Goal: Information Seeking & Learning: Find specific fact

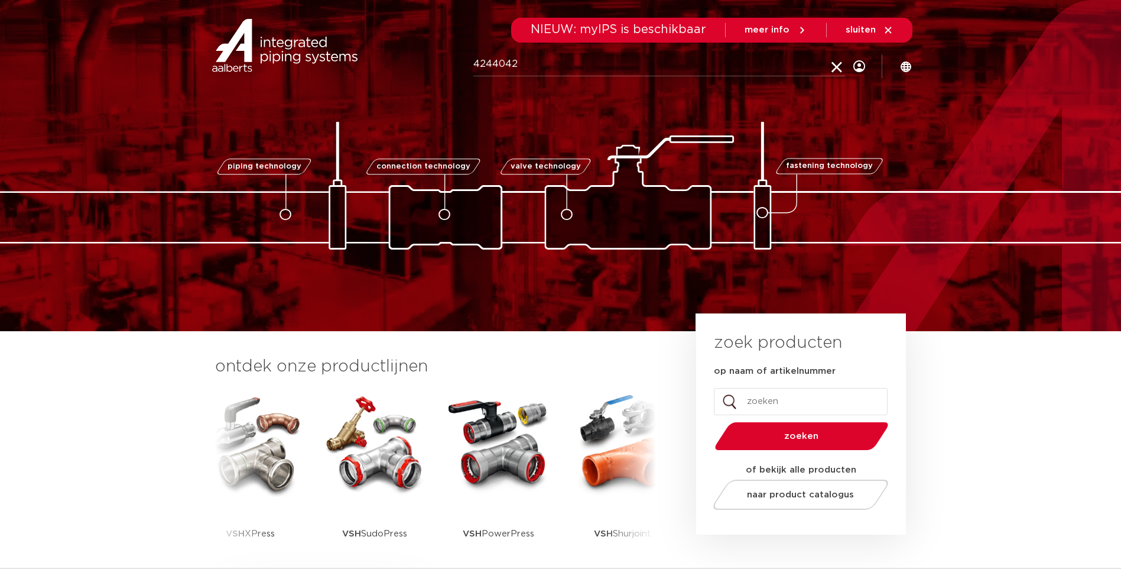
type input "4244042"
click button "Zoeken" at bounding box center [0, 0] width 0 height 0
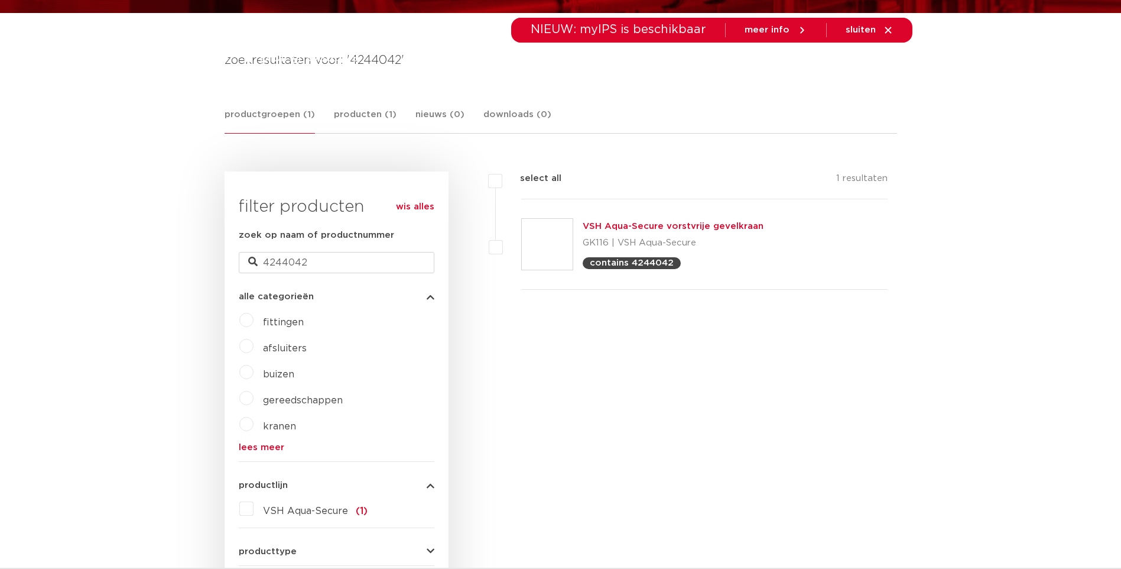
scroll to position [177, 0]
click at [642, 225] on link "VSH Aqua-Secure vorstvrije gevelkraan" at bounding box center [673, 226] width 181 height 9
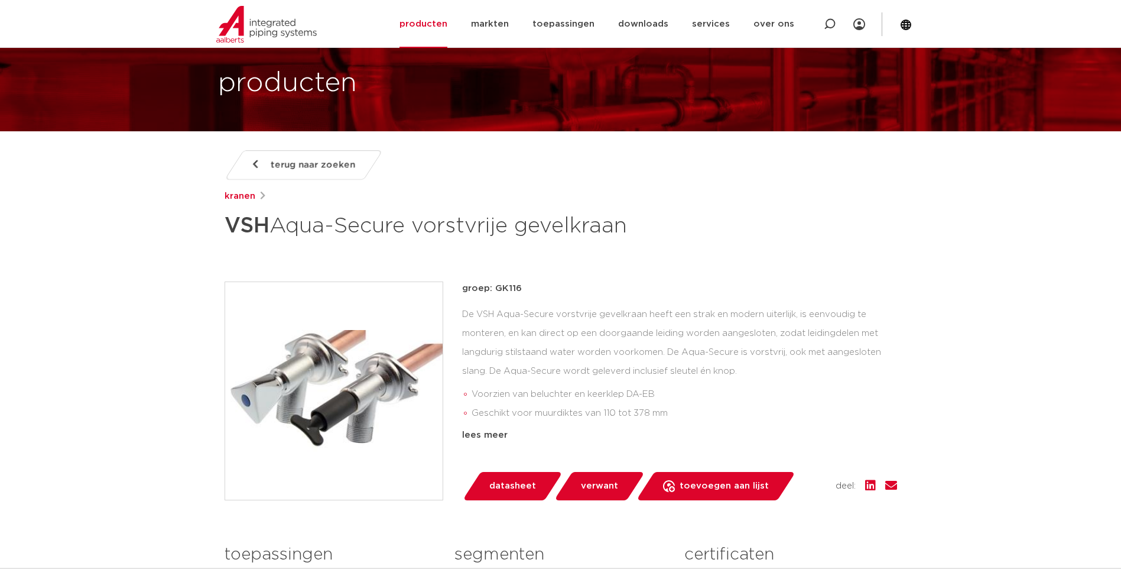
scroll to position [118, 0]
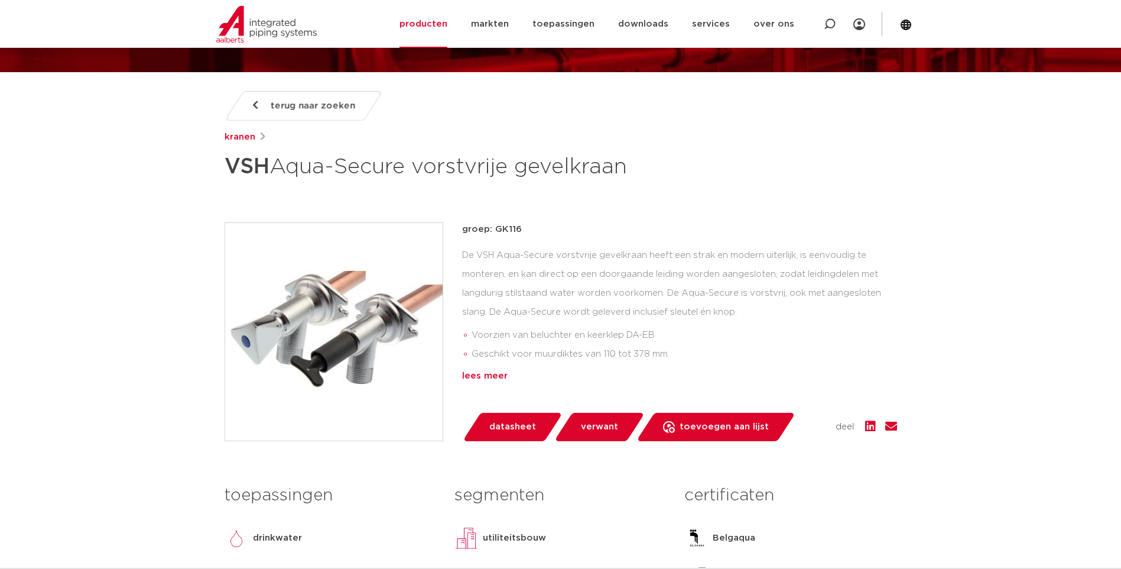
click at [497, 373] on div "lees meer" at bounding box center [679, 376] width 435 height 14
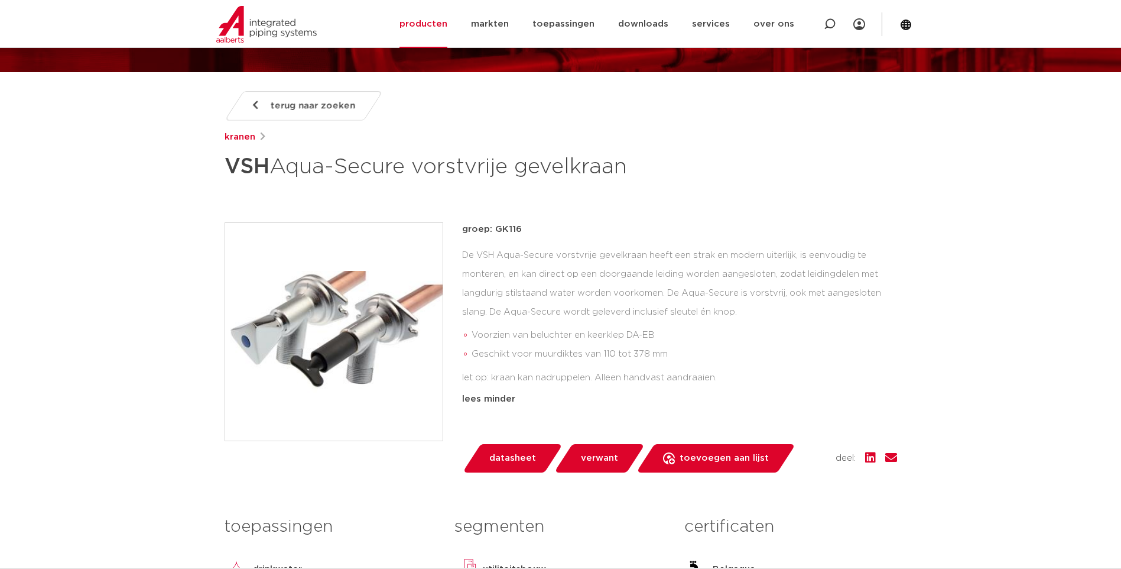
scroll to position [177, 0]
